Goal: Transaction & Acquisition: Purchase product/service

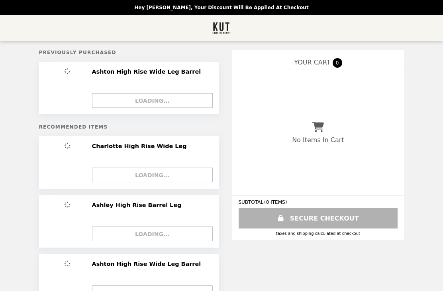
select select "*********"
select select "********"
select select "*********"
select select "********"
